Goal: Find specific page/section

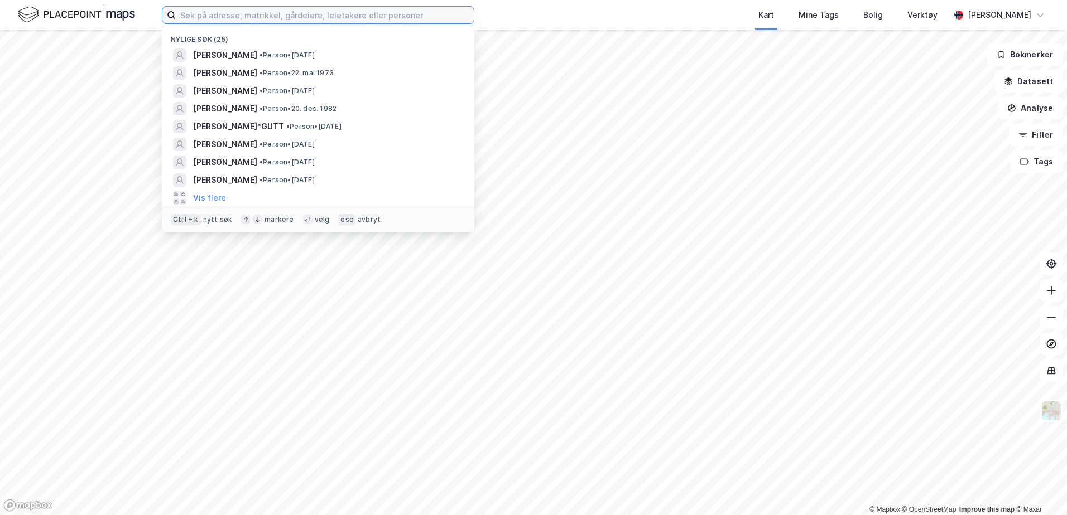
click at [336, 23] on input at bounding box center [325, 15] width 298 height 17
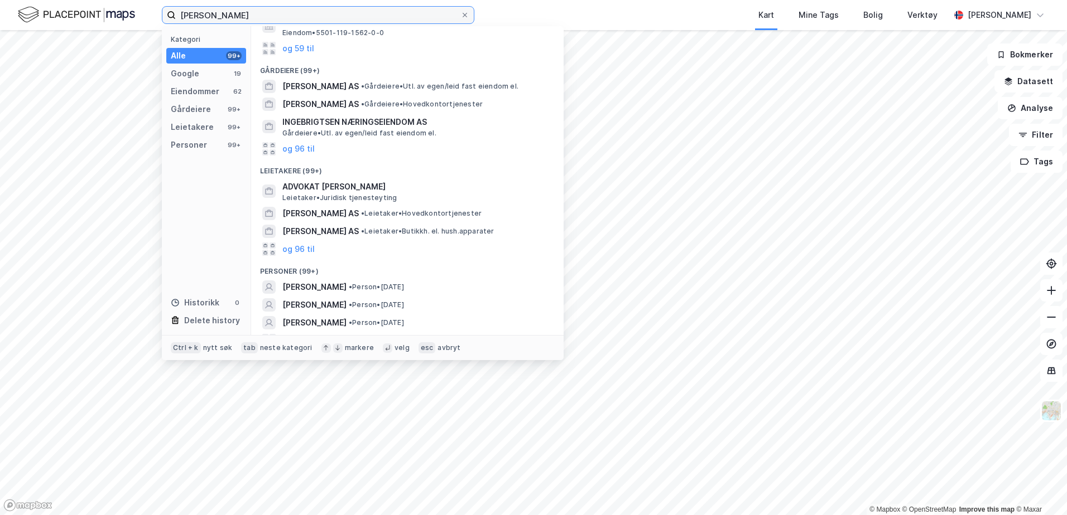
scroll to position [210, 0]
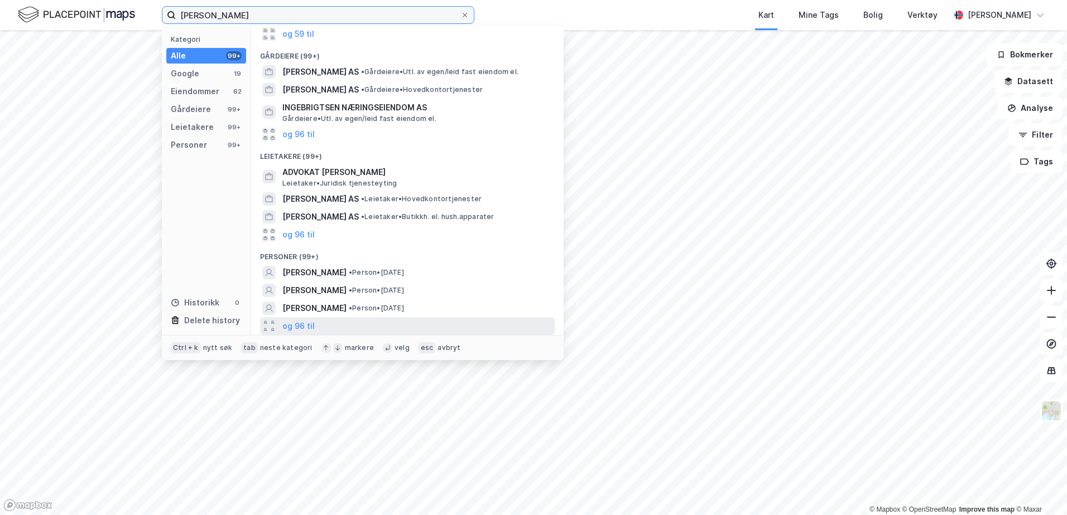
type input "[PERSON_NAME]"
click at [315, 330] on div "og 96 til" at bounding box center [407, 326] width 295 height 18
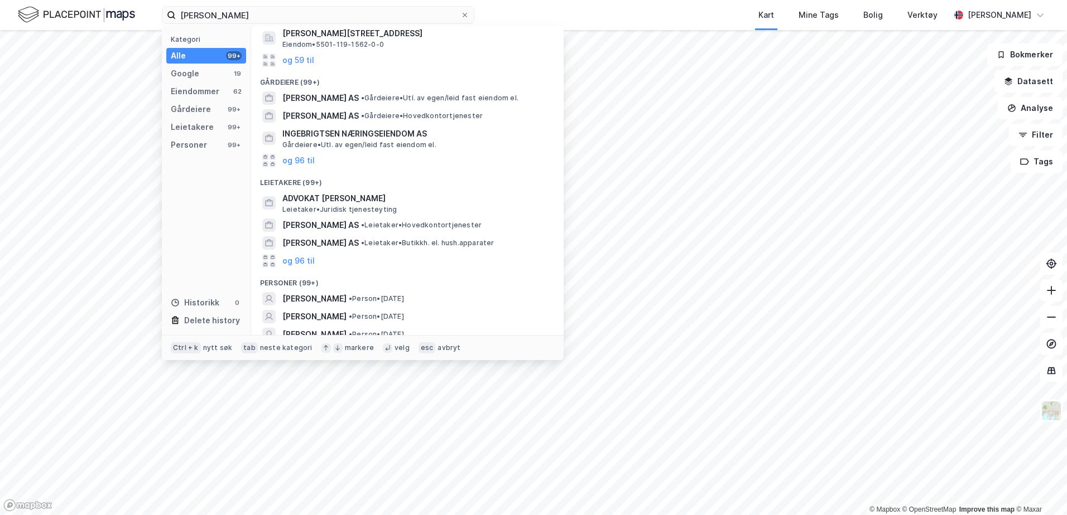
scroll to position [0, 0]
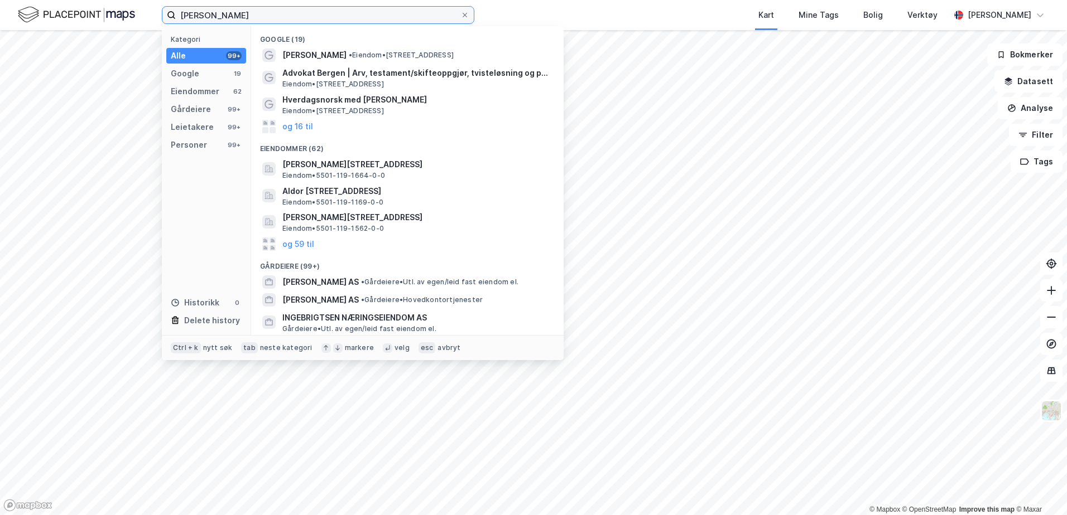
drag, startPoint x: 311, startPoint y: 18, endPoint x: -2, endPoint y: -22, distance: 316.0
click at [0, 0] on html "[PERSON_NAME] Kategori Alle 99+ Google 19 Eiendommer 62 Gårdeiere 99+ Leietaker…" at bounding box center [533, 257] width 1067 height 515
